Goal: Task Accomplishment & Management: Use online tool/utility

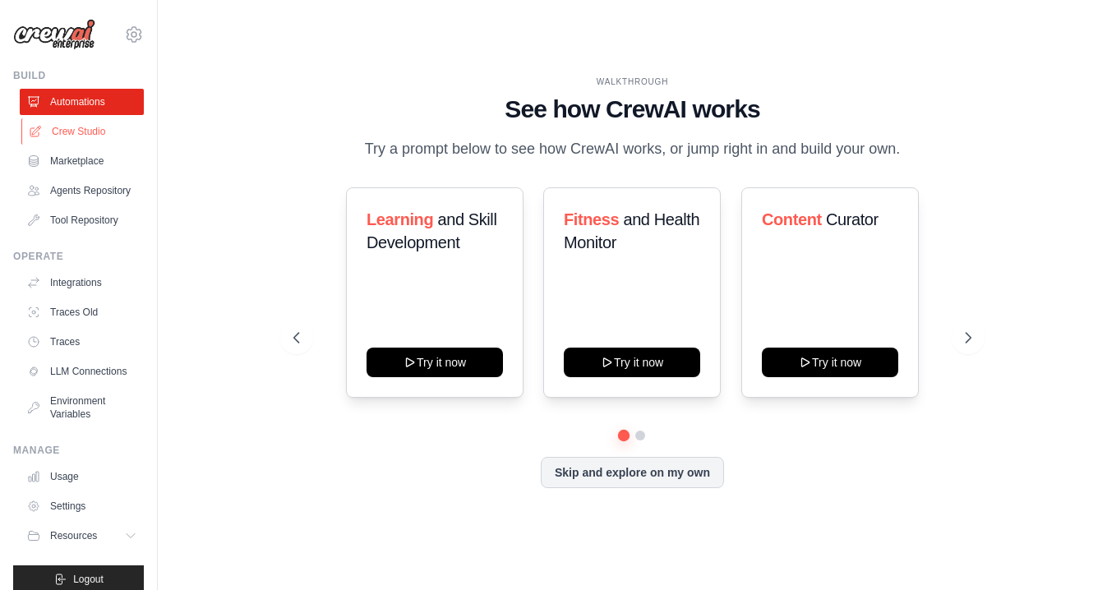
click at [79, 131] on link "Crew Studio" at bounding box center [83, 131] width 124 height 26
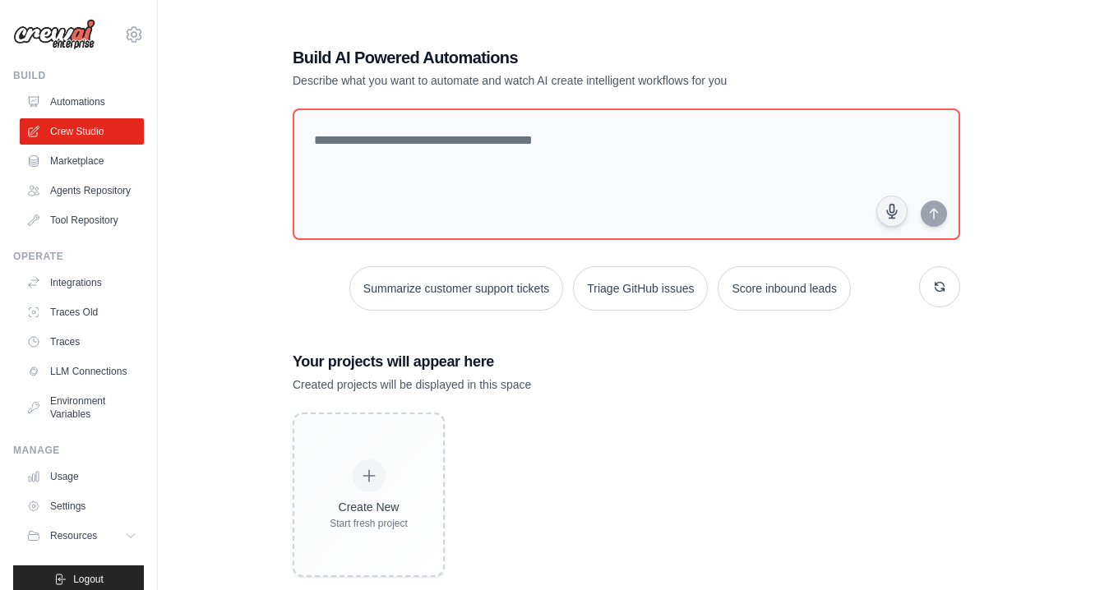
click at [1045, 206] on div "Build AI Powered Automations Describe what you want to automate and watch AI cr…" at bounding box center [626, 311] width 884 height 590
drag, startPoint x: 295, startPoint y: 57, endPoint x: 534, endPoint y: 60, distance: 239.2
click at [534, 60] on h1 "Build AI Powered Automations" at bounding box center [569, 57] width 552 height 23
click at [535, 60] on h1 "Build AI Powered Automations" at bounding box center [569, 57] width 552 height 23
drag, startPoint x: 528, startPoint y: 60, endPoint x: 297, endPoint y: 61, distance: 230.9
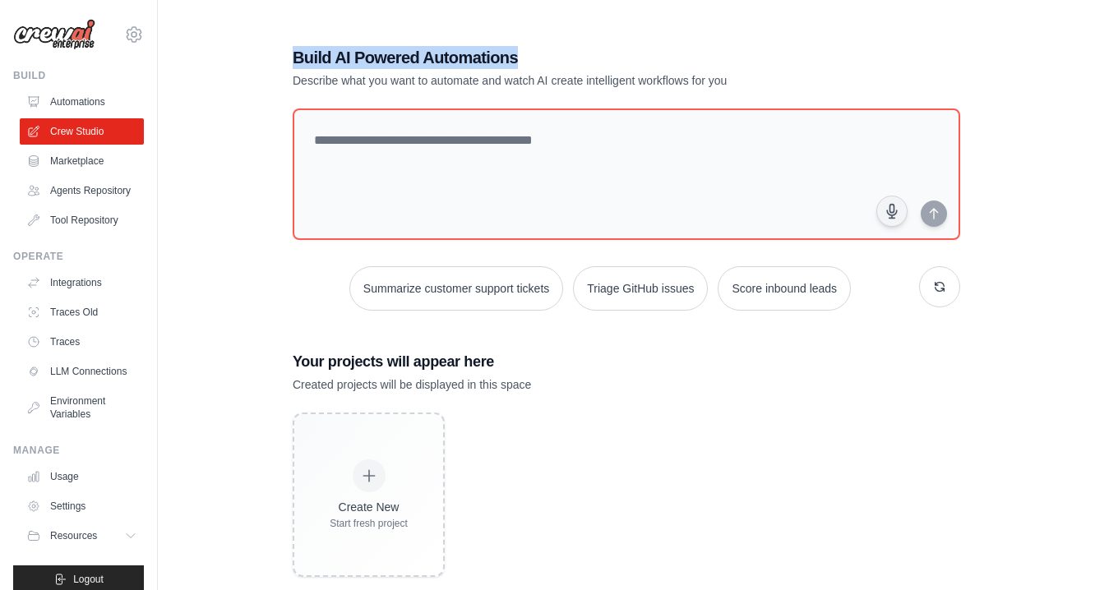
click at [296, 62] on h1 "Build AI Powered Automations" at bounding box center [569, 57] width 552 height 23
click at [297, 60] on h1 "Build AI Powered Automations" at bounding box center [569, 57] width 552 height 23
drag, startPoint x: 296, startPoint y: 60, endPoint x: 524, endPoint y: 57, distance: 228.5
click at [524, 57] on h1 "Build AI Powered Automations" at bounding box center [569, 57] width 552 height 23
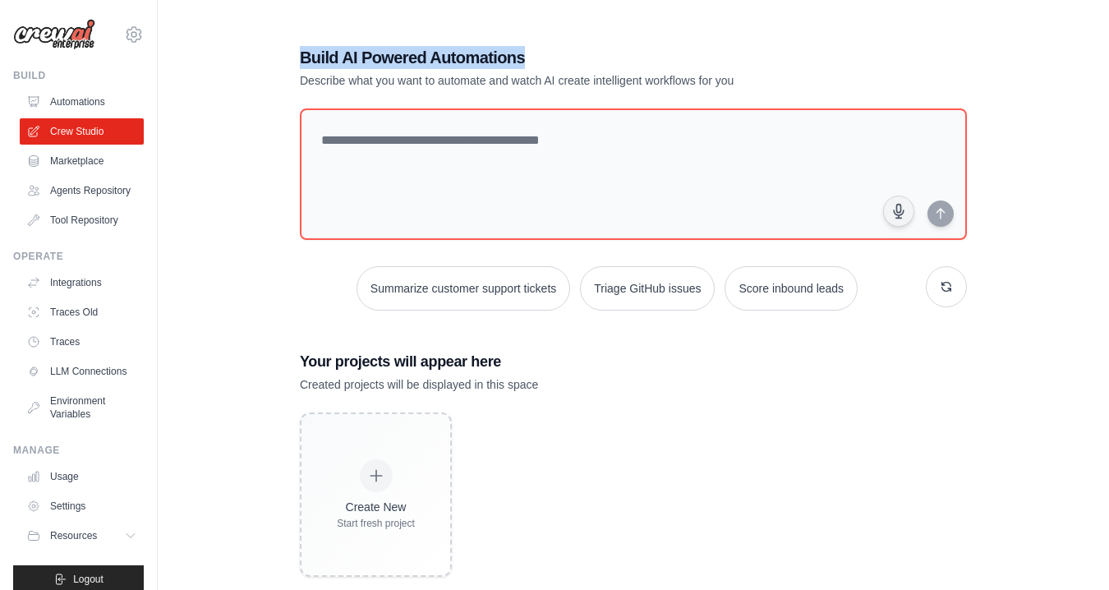
scroll to position [43, 0]
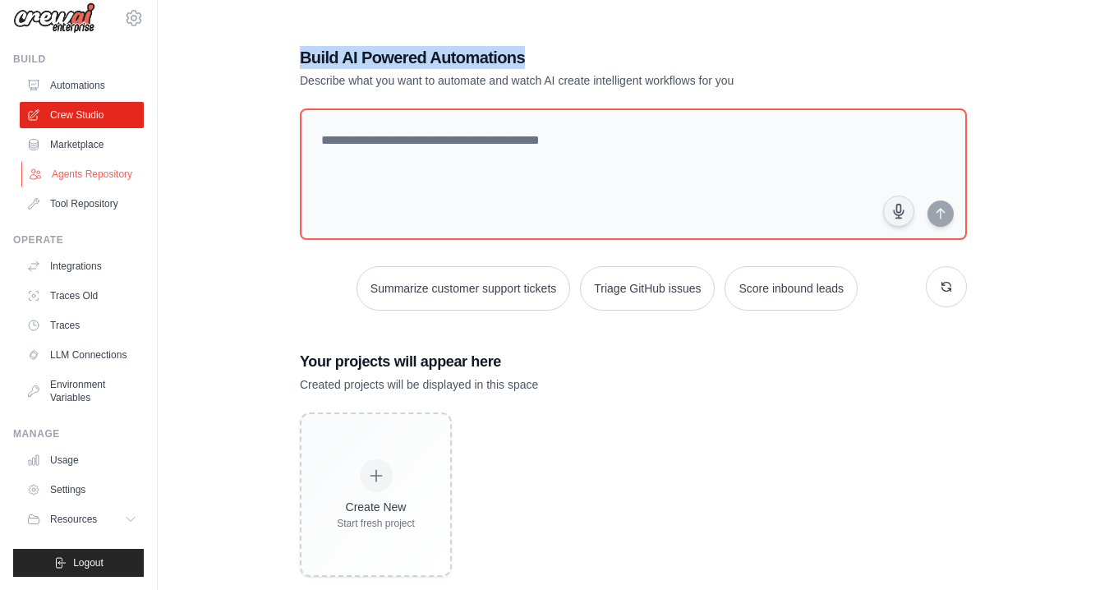
click at [85, 161] on link "Agents Repository" at bounding box center [83, 174] width 124 height 26
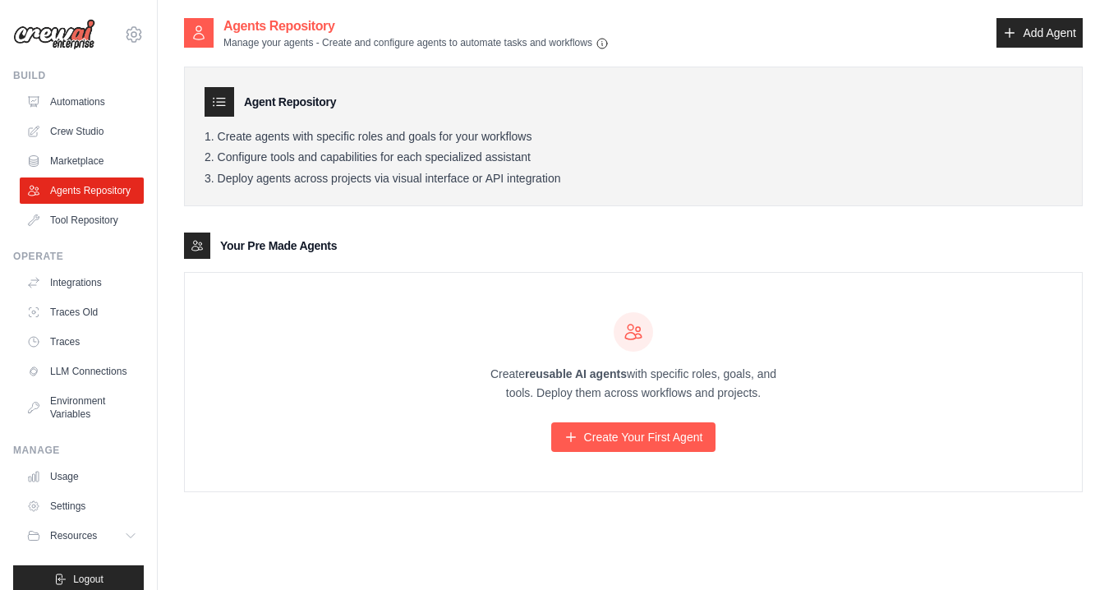
click at [311, 247] on h3 "Your Pre Made Agents" at bounding box center [278, 245] width 117 height 16
click at [622, 427] on link "Create Your First Agent" at bounding box center [633, 437] width 165 height 30
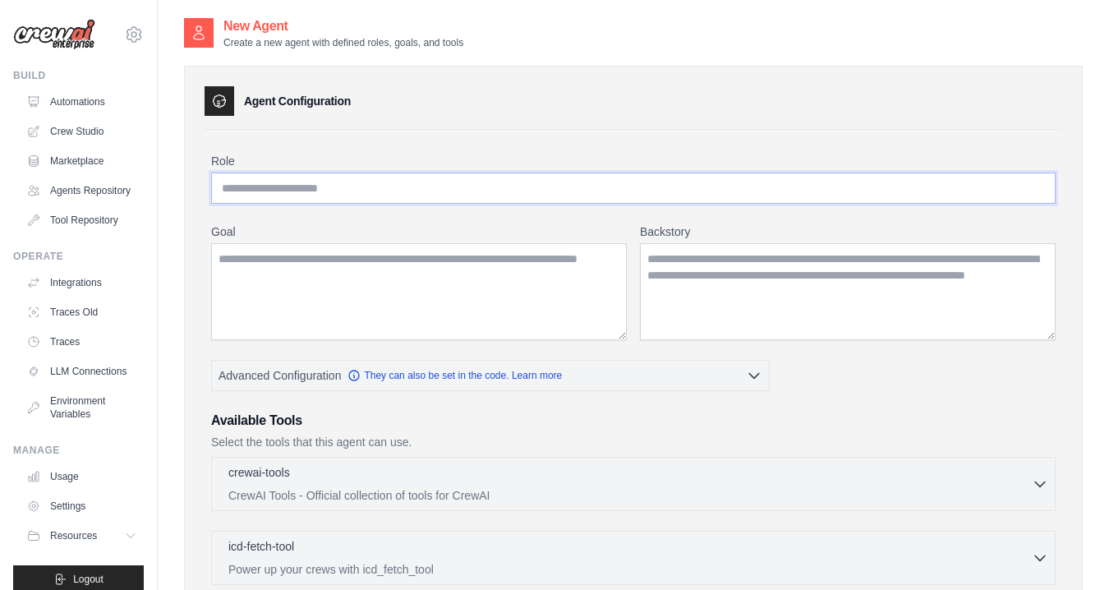
click at [417, 179] on input "Role" at bounding box center [633, 188] width 845 height 31
click at [78, 30] on img at bounding box center [54, 34] width 82 height 31
click at [75, 42] on img at bounding box center [54, 34] width 82 height 31
drag, startPoint x: 224, startPoint y: 43, endPoint x: 483, endPoint y: 44, distance: 259.7
click at [483, 44] on div "New Agent Create a new agent with defined roles, goals, and tools" at bounding box center [633, 32] width 899 height 33
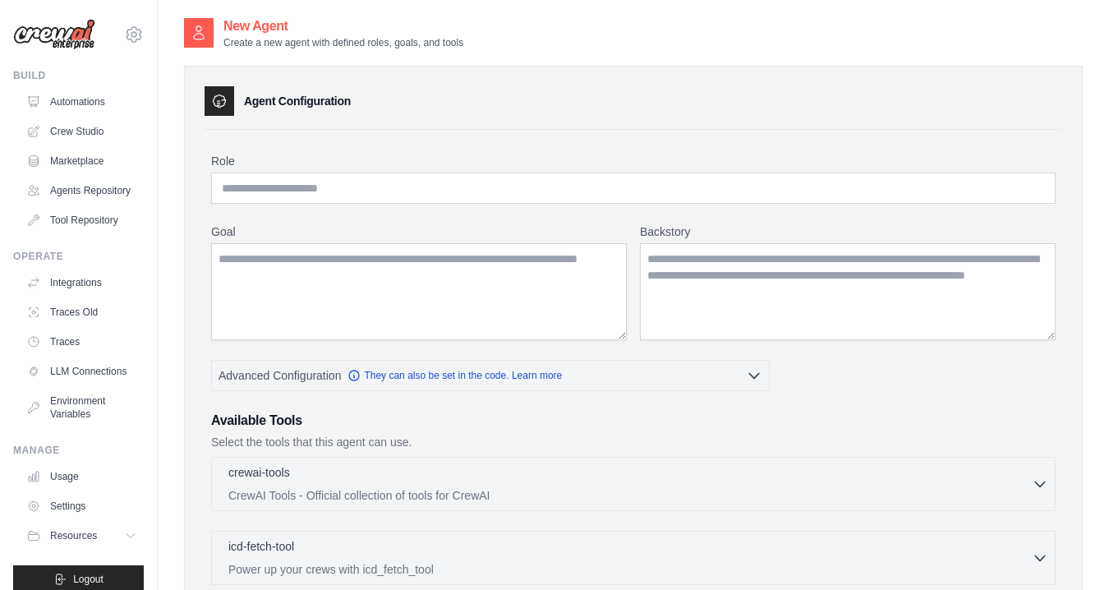
click at [245, 50] on div "Agent Configuration Role Goal [GEOGRAPHIC_DATA] Advanced Configuration Availabl…" at bounding box center [633, 469] width 899 height 841
drag, startPoint x: 222, startPoint y: 43, endPoint x: 486, endPoint y: 43, distance: 263.8
click at [486, 43] on div "New Agent Create a new agent with defined roles, goals, and tools" at bounding box center [633, 32] width 899 height 33
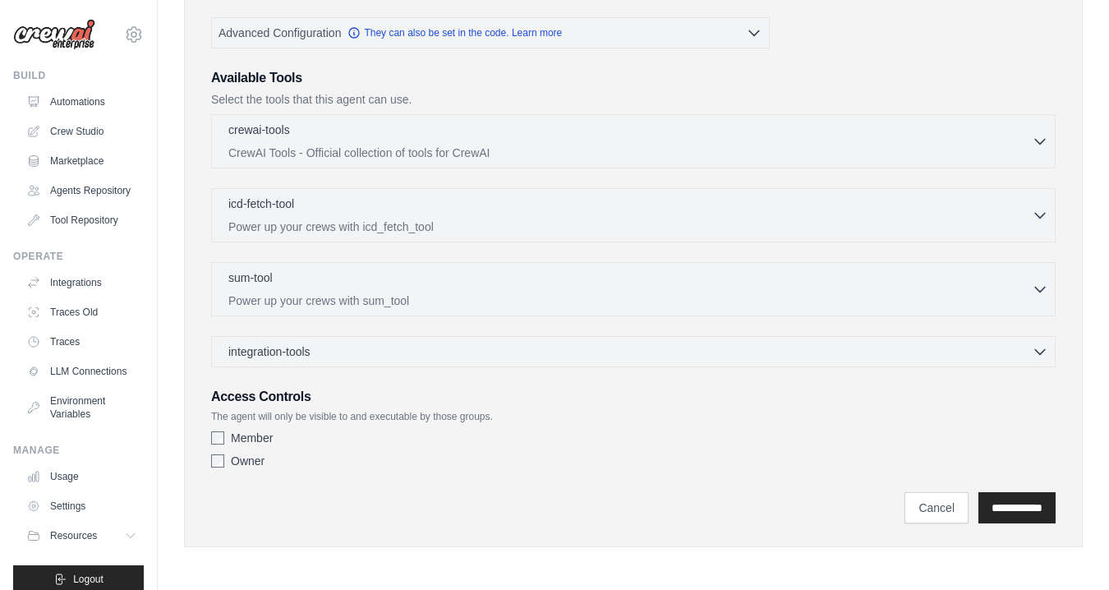
click at [71, 44] on img at bounding box center [54, 34] width 82 height 31
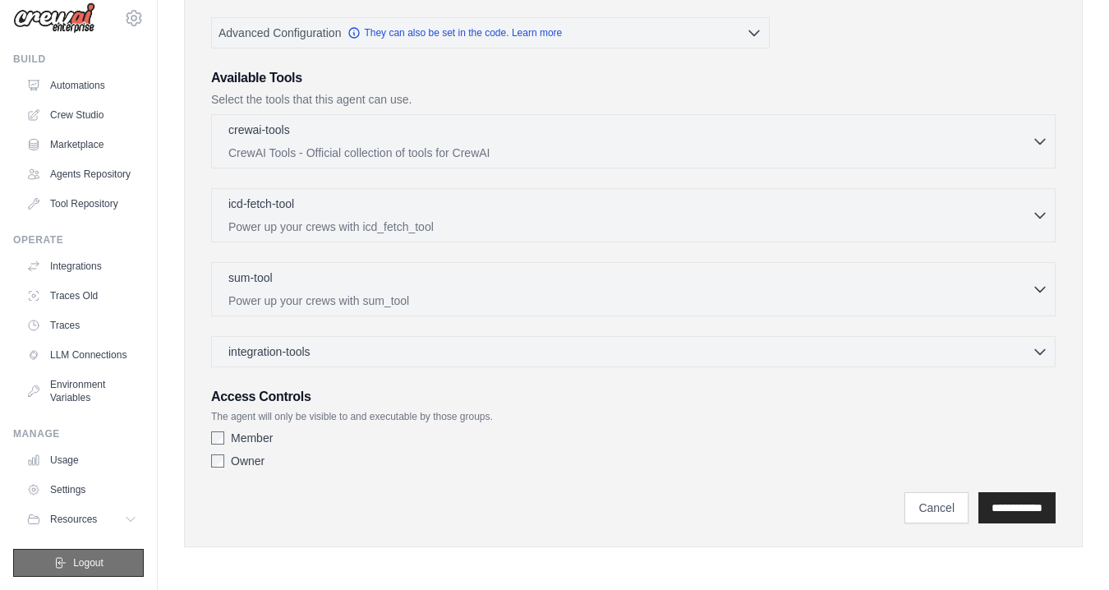
click at [82, 570] on button "Logout" at bounding box center [78, 563] width 131 height 28
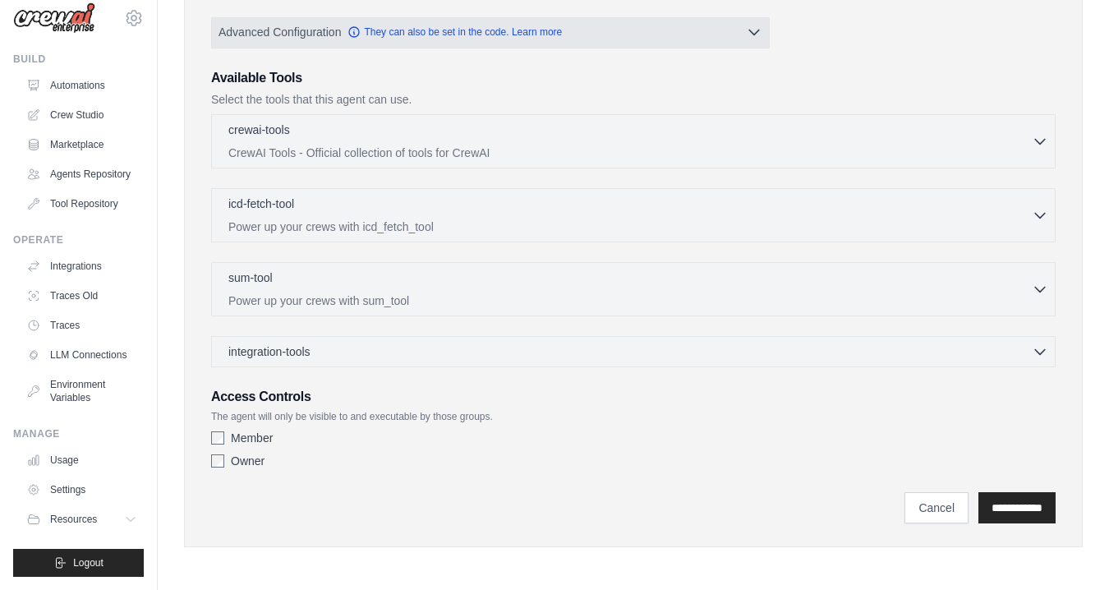
click at [759, 35] on icon "button" at bounding box center [754, 32] width 16 height 16
